Goal: Task Accomplishment & Management: Complete application form

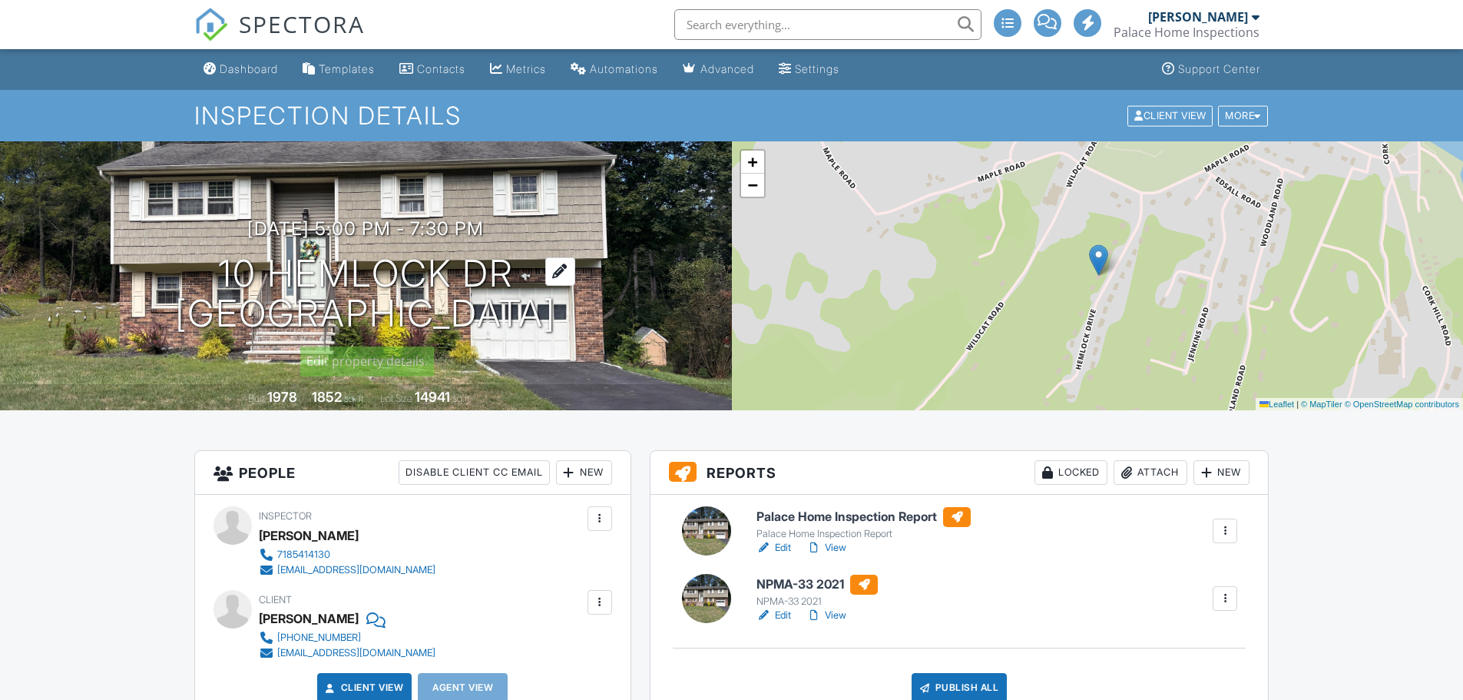
click at [542, 313] on h1 "10 Hemlock [PERSON_NAME][GEOGRAPHIC_DATA], NJ 07416" at bounding box center [365, 293] width 381 height 81
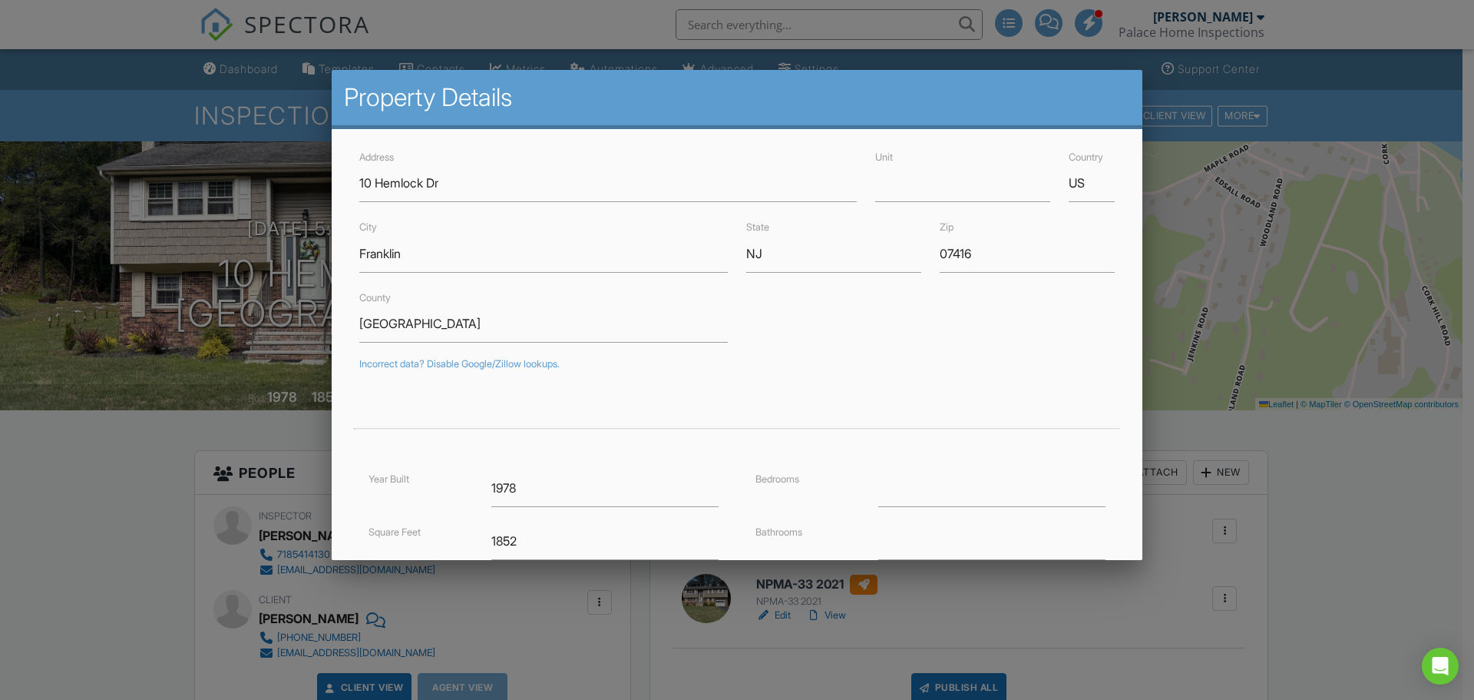
click at [569, 223] on div "City Franklin" at bounding box center [543, 244] width 387 height 55
click at [429, 189] on input "10 Hemlock Dr" at bounding box center [608, 183] width 498 height 38
click at [697, 304] on div "County [GEOGRAPHIC_DATA]" at bounding box center [543, 315] width 387 height 55
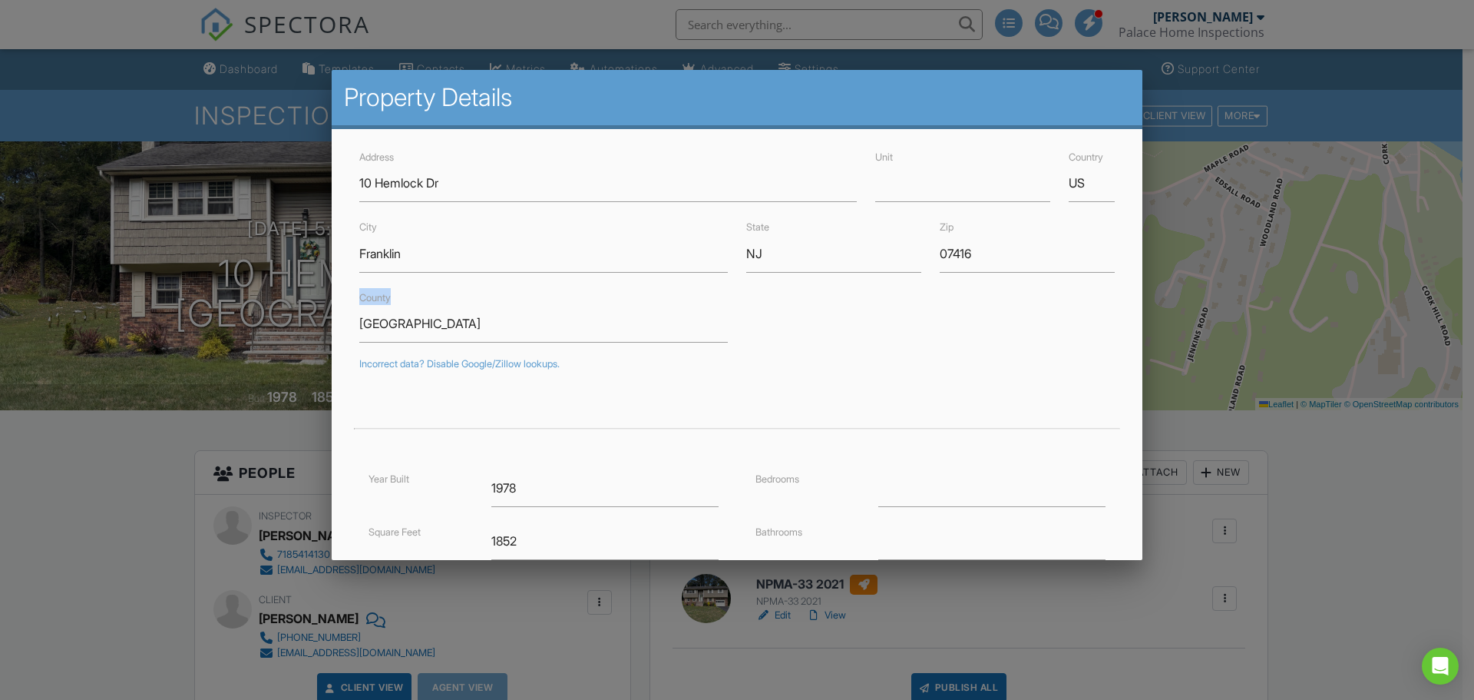
click at [697, 304] on div "County [GEOGRAPHIC_DATA]" at bounding box center [543, 315] width 387 height 55
click at [280, 291] on div at bounding box center [737, 360] width 1474 height 875
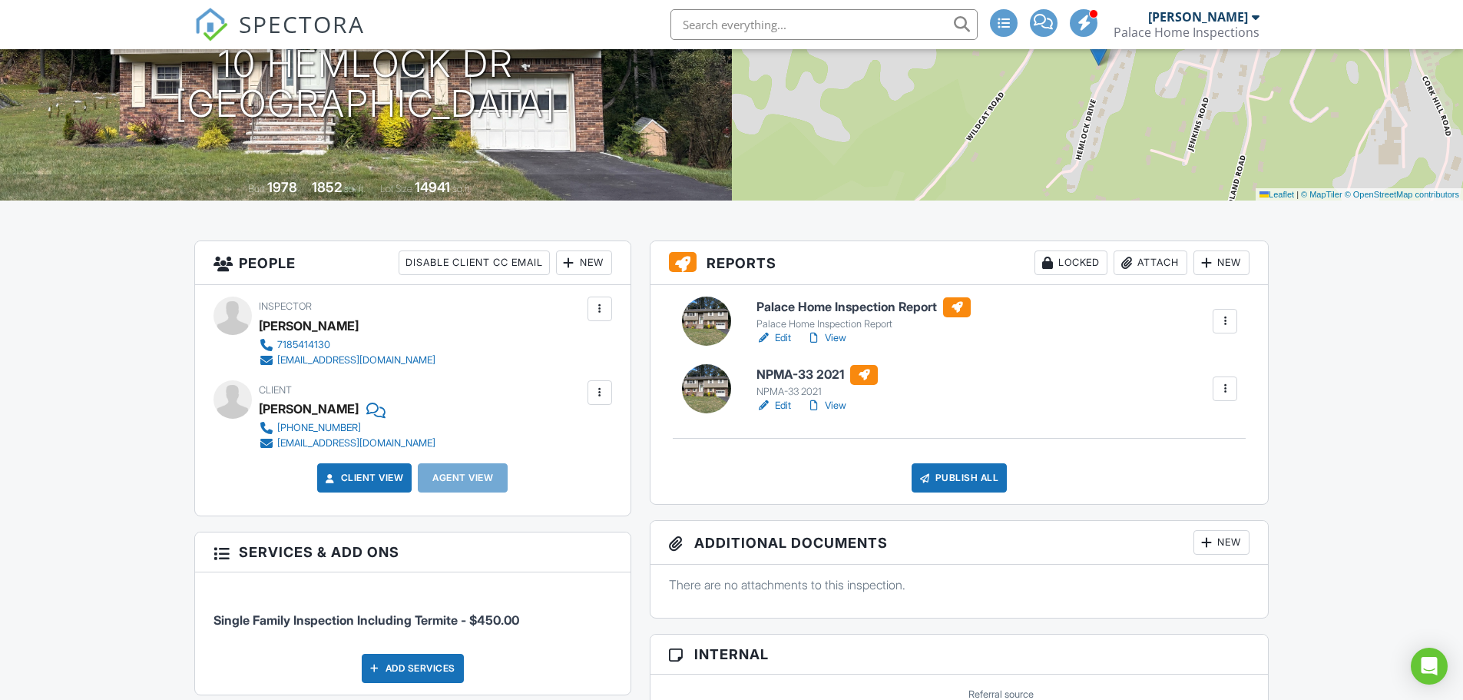
scroll to position [191, 0]
